Goal: Register for event/course

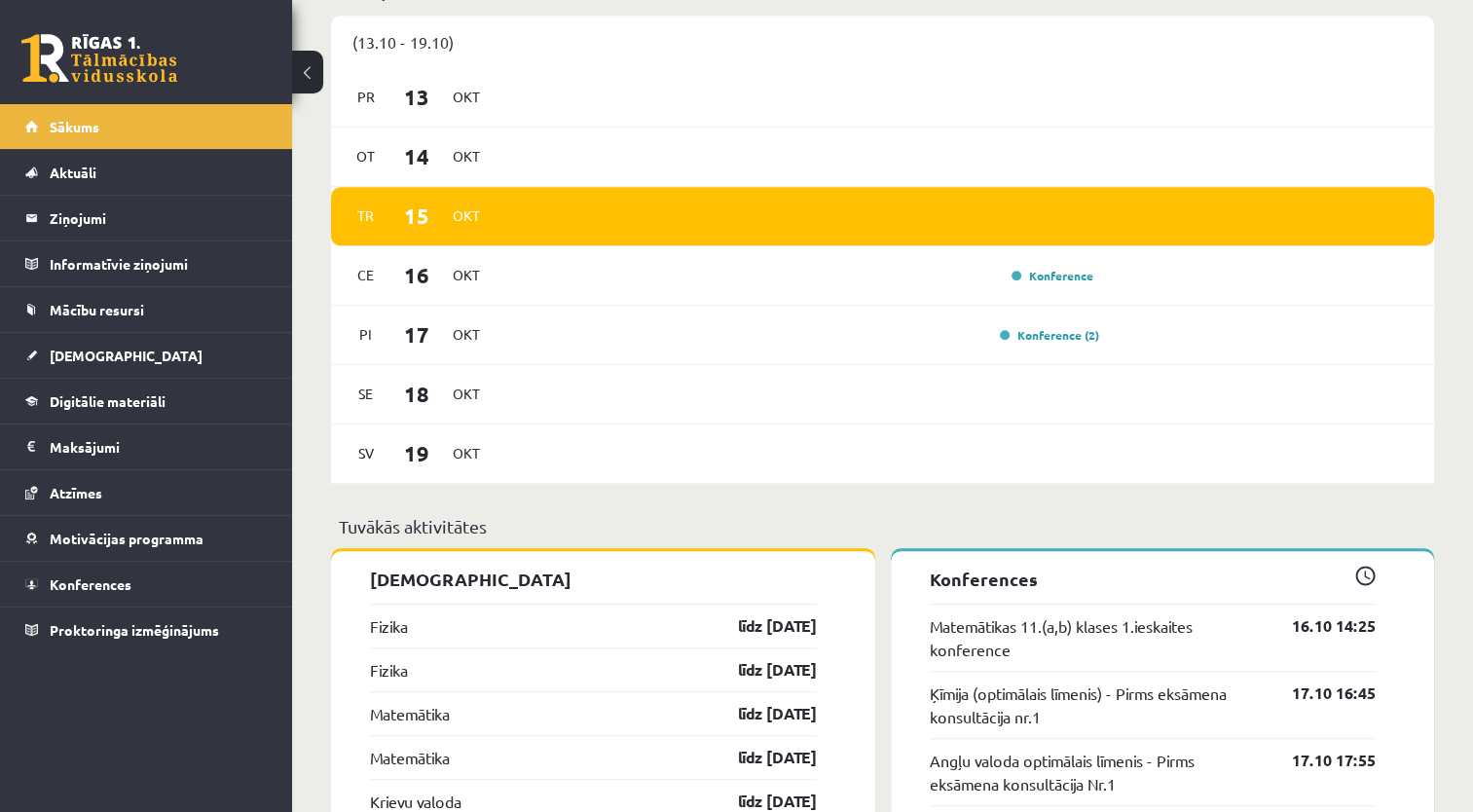
scroll to position [1247, 0]
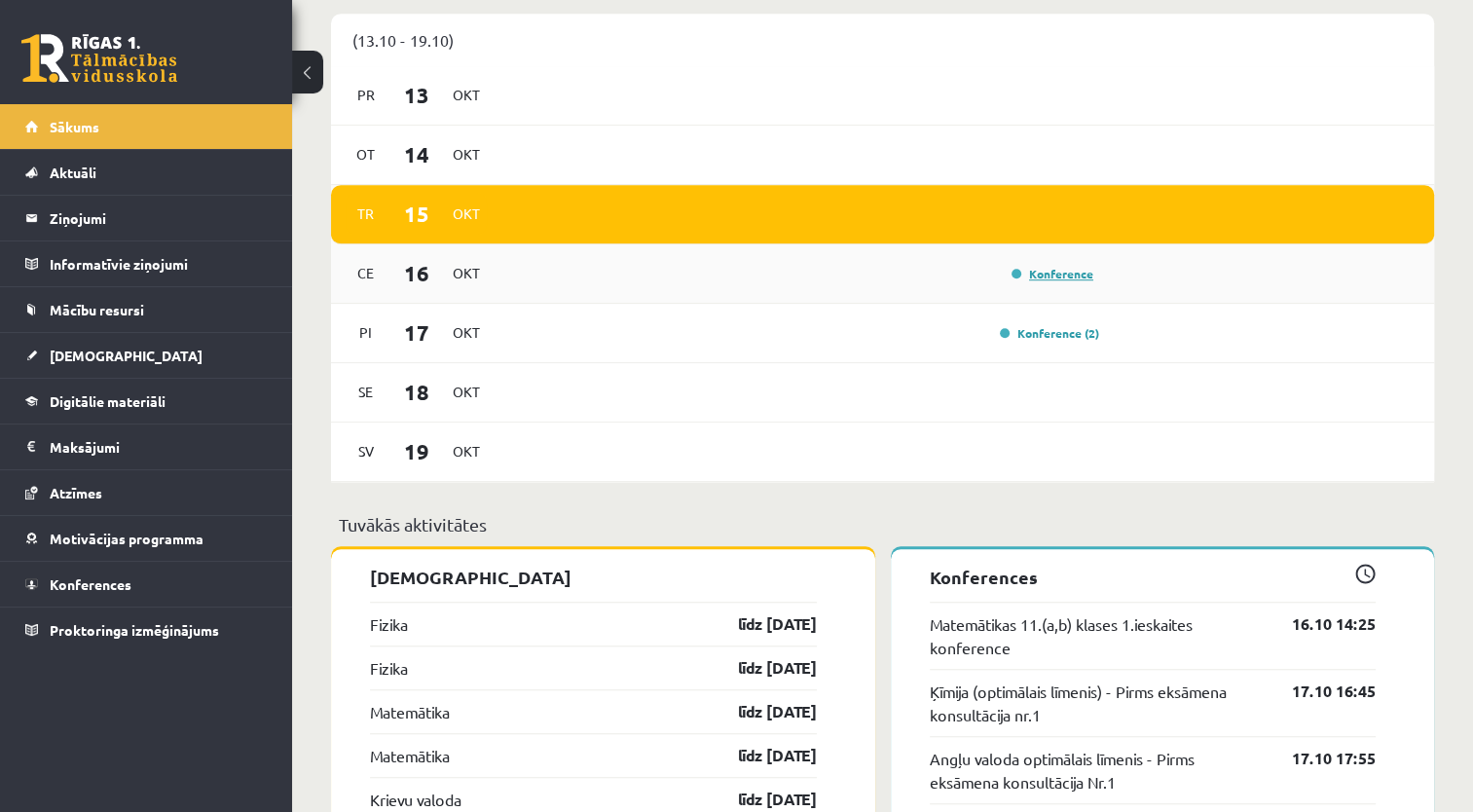
click at [1047, 270] on link "Konference" at bounding box center [1051, 273] width 82 height 16
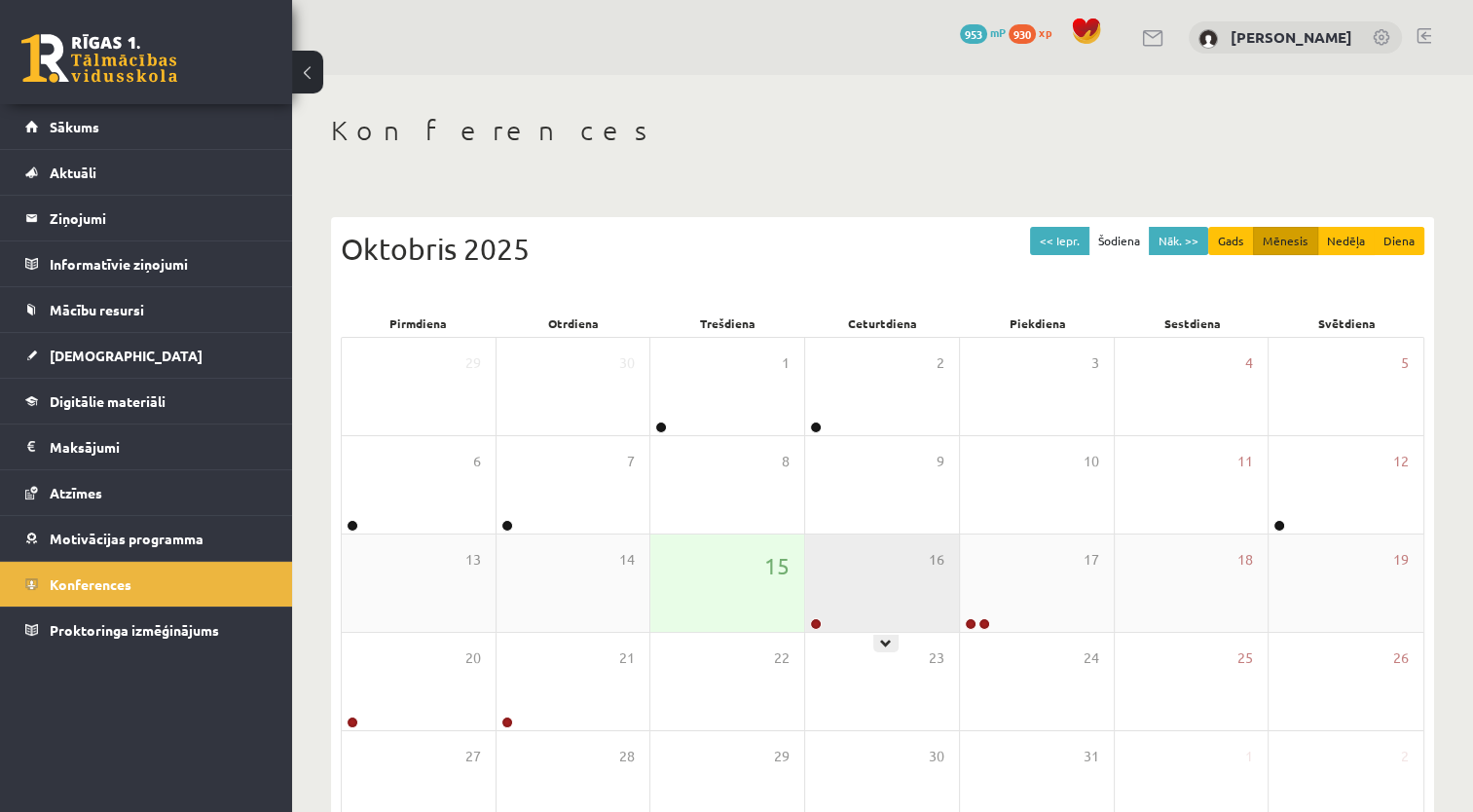
click at [805, 581] on div "16" at bounding box center [882, 582] width 153 height 97
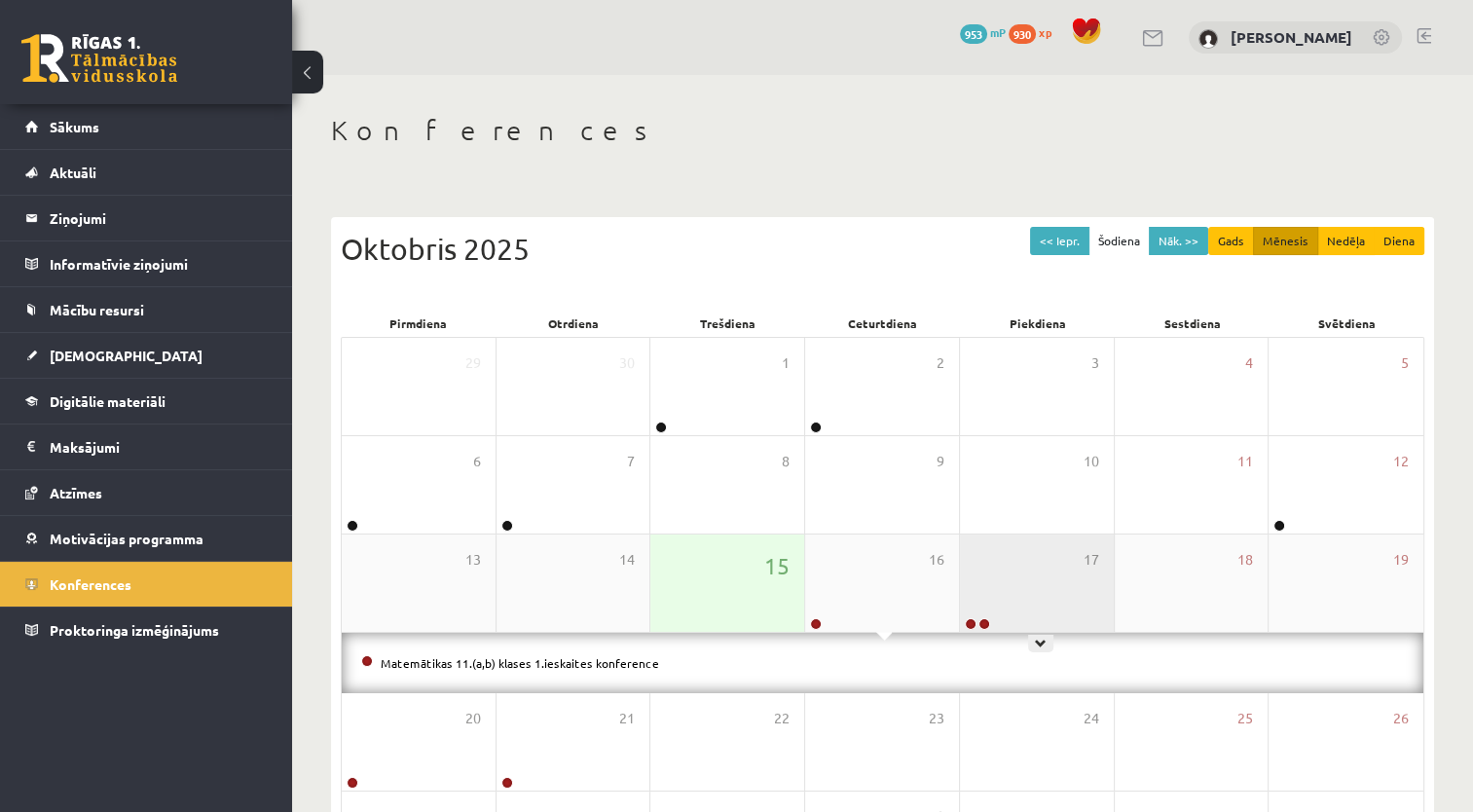
click at [1043, 604] on div "17" at bounding box center [1036, 582] width 153 height 97
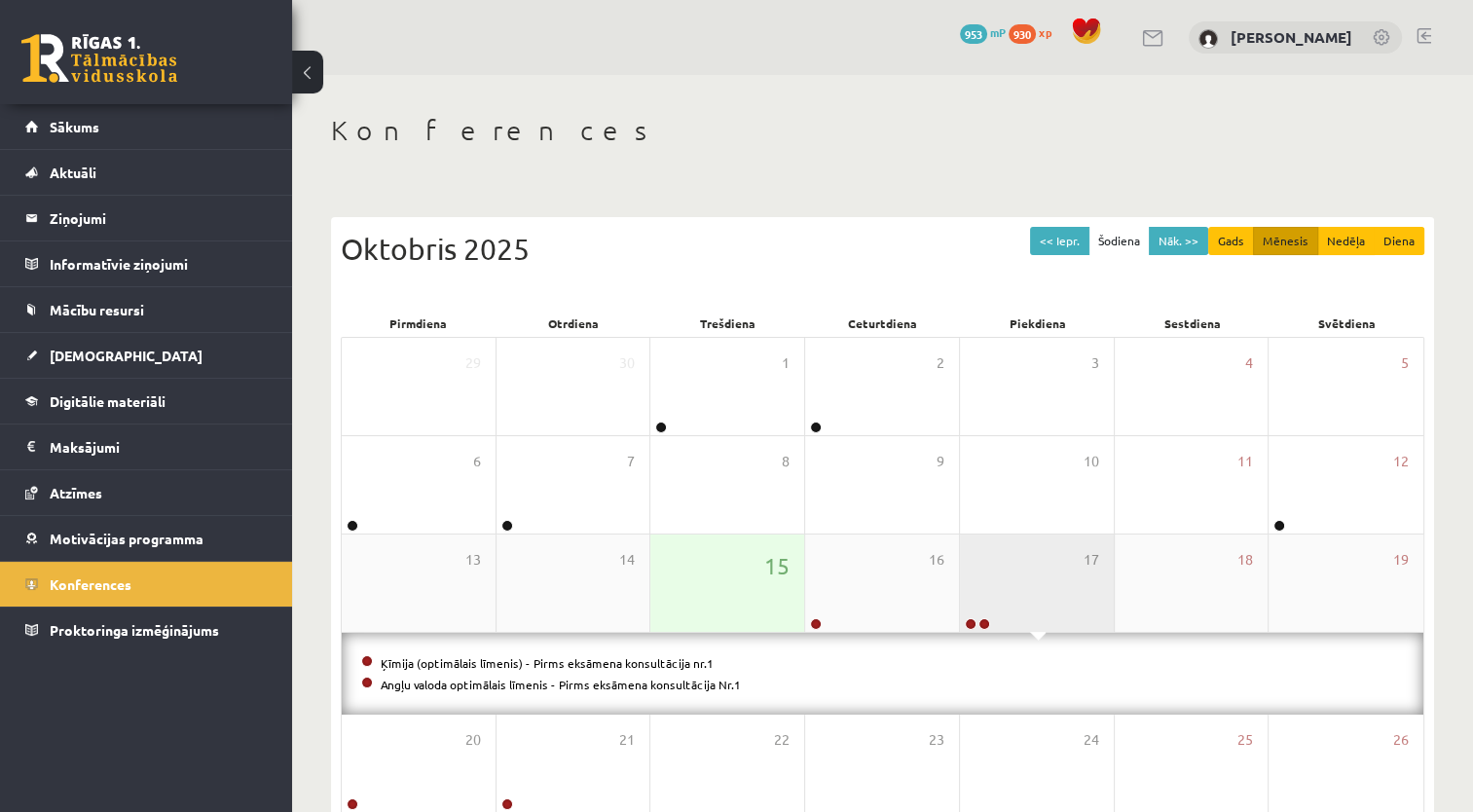
click at [1043, 604] on div "17" at bounding box center [1036, 582] width 153 height 97
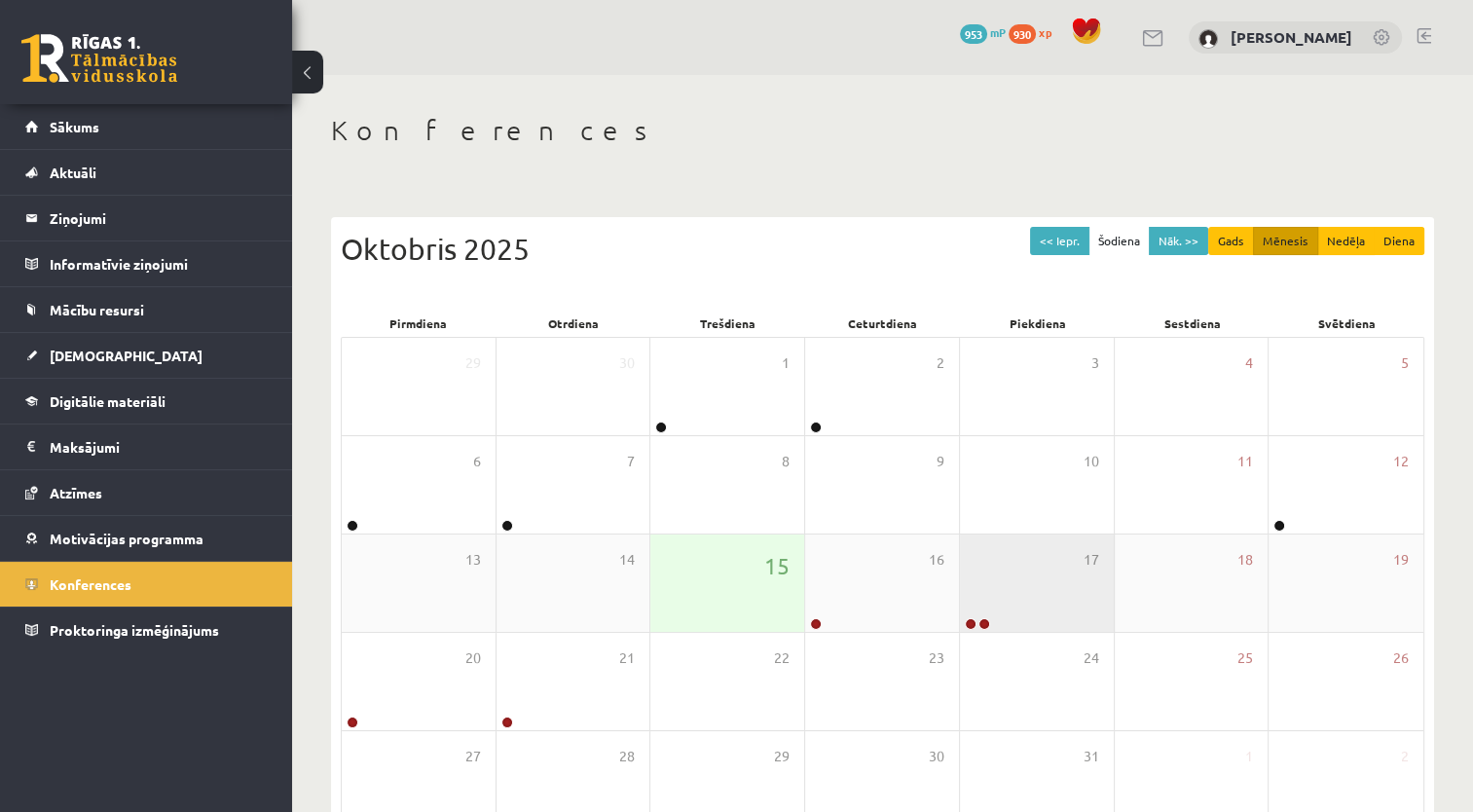
scroll to position [117, 0]
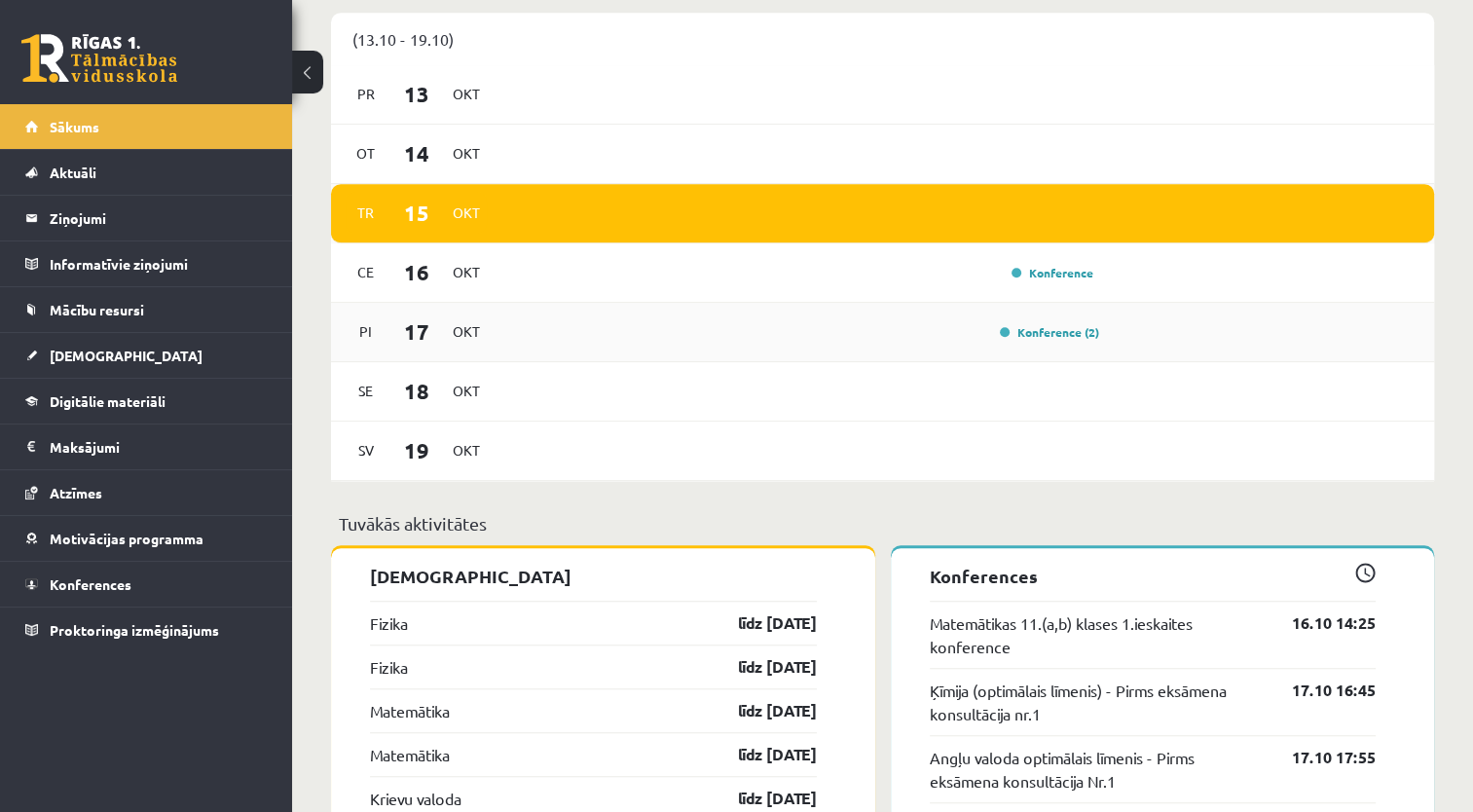
scroll to position [1244, 0]
